Goal: Use online tool/utility: Utilize a website feature to perform a specific function

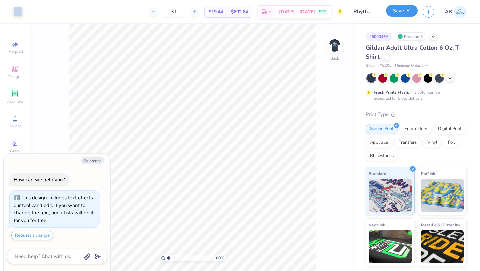
click at [409, 13] on button "Save" at bounding box center [402, 11] width 32 height 12
type textarea "x"
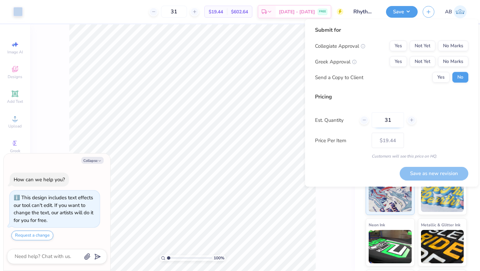
click at [392, 118] on input "31" at bounding box center [388, 119] width 32 height 15
type input "3"
type input "0"
type input "024"
type input "24"
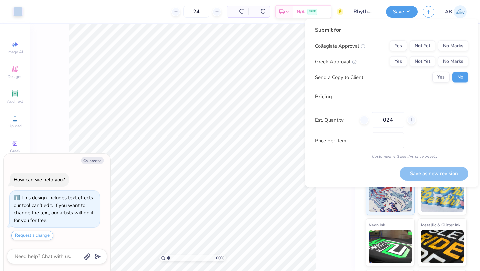
type input "$20.87"
type input "0"
type input "024"
type input "24"
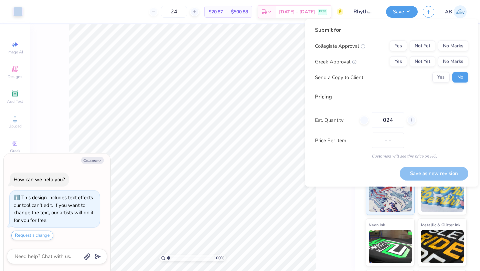
type input "$20.87"
type input "0"
type input "024"
type input "24"
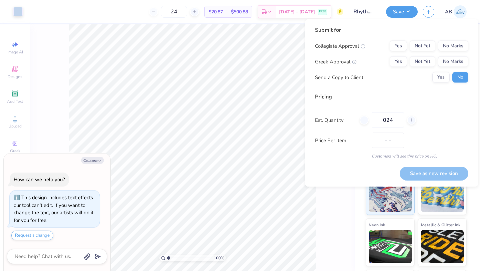
type input "$20.87"
type input "0"
type input "12"
type input "$32.94"
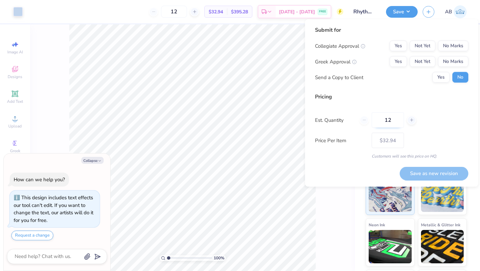
type input "1"
type input "24"
type input "$20.87"
type input "2"
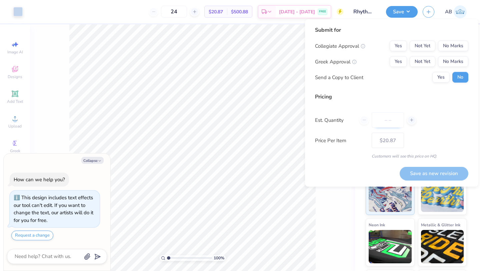
type input "0"
type input "03"
type input "3"
type input "036"
type input "36"
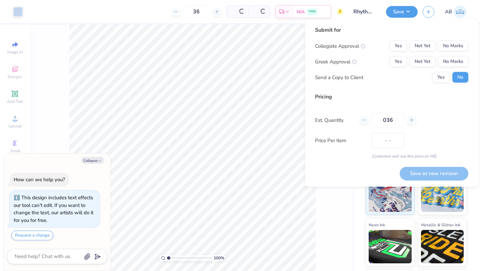
type input "$18.14"
type input "0"
type input "036"
type input "36"
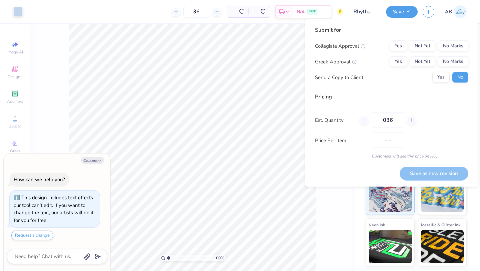
type input "$18.14"
type input "036"
